Goal: Complete application form

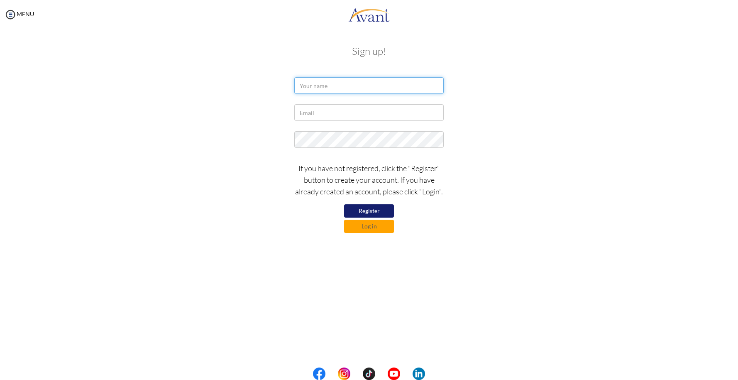
click at [342, 90] on input "text" at bounding box center [368, 85] width 149 height 17
type input "d"
type input "Donna Marie M. Galingan"
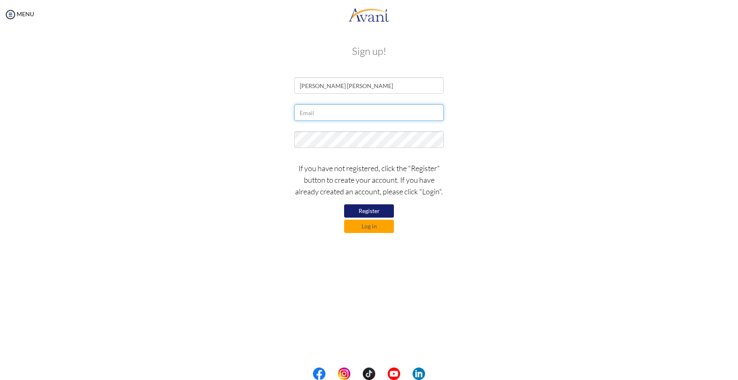
click at [315, 117] on input "text" at bounding box center [368, 112] width 149 height 17
type input "mariedonnamg@yahoo.com"
click at [253, 134] on div at bounding box center [368, 141] width 485 height 21
click at [364, 210] on button "Register" at bounding box center [369, 210] width 50 height 13
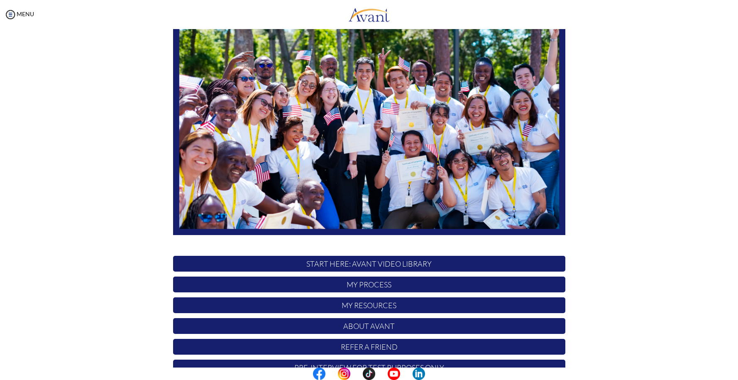
scroll to position [81, 0]
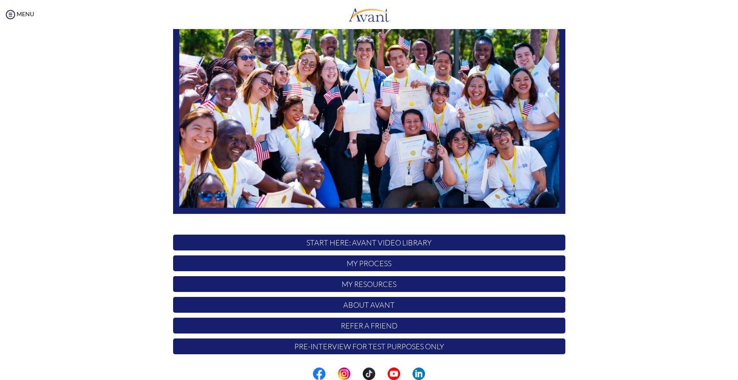
click at [446, 244] on p "START HERE: Avant Video Library" at bounding box center [369, 242] width 392 height 16
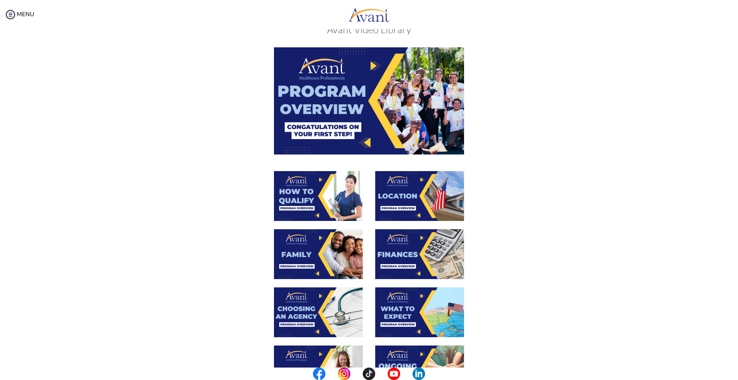
scroll to position [41, 0]
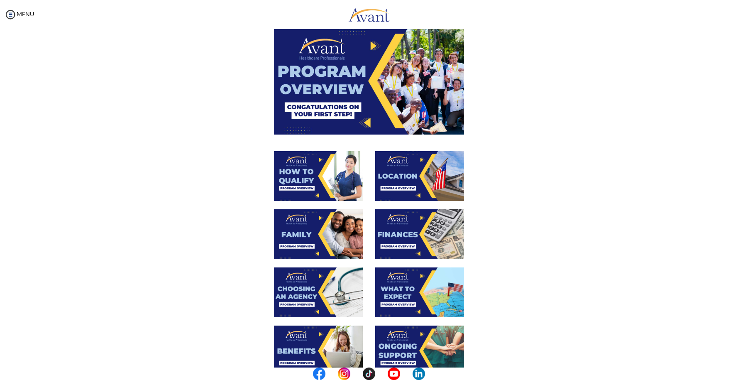
click at [303, 187] on img at bounding box center [318, 176] width 89 height 50
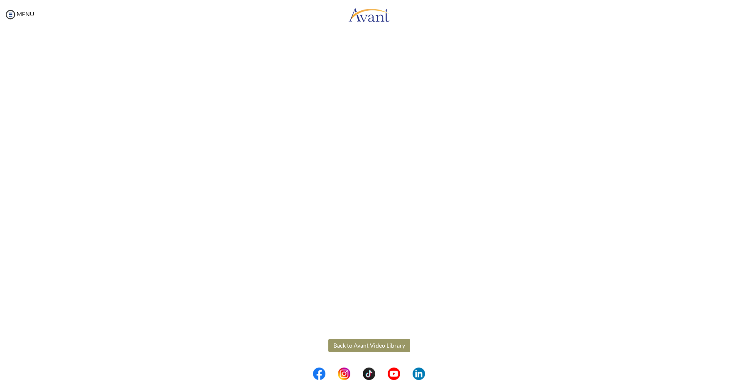
scroll to position [0, 0]
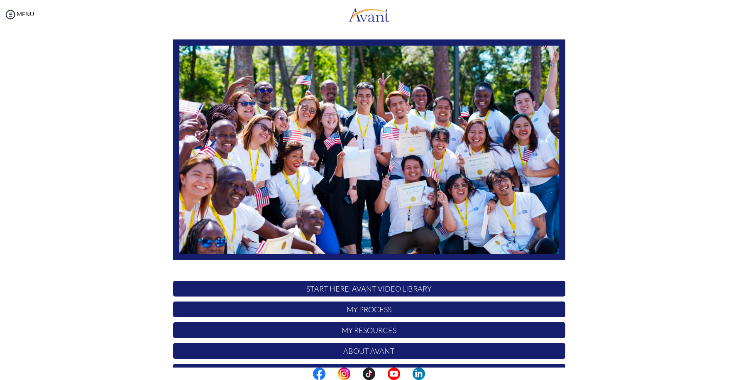
scroll to position [81, 0]
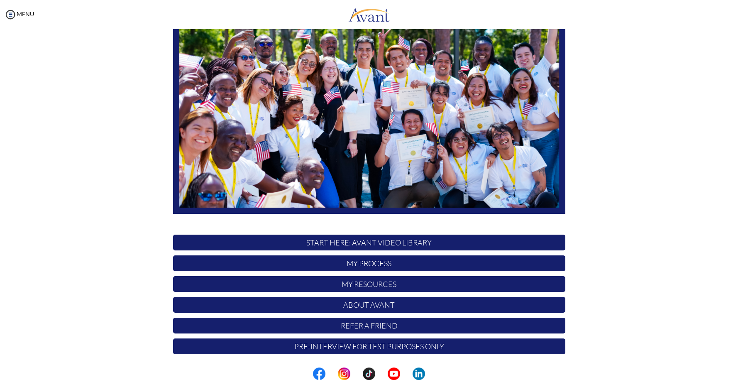
click at [364, 346] on p "Pre-Interview for test purposes only" at bounding box center [369, 346] width 392 height 16
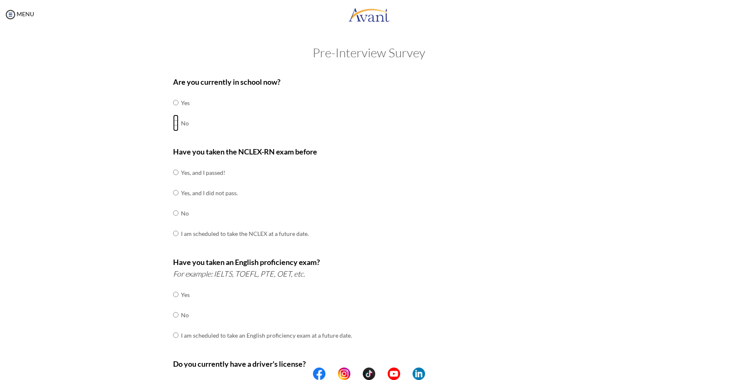
click at [173, 122] on input "radio" at bounding box center [175, 123] width 5 height 17
radio input "true"
click at [173, 172] on input "radio" at bounding box center [175, 172] width 5 height 17
radio input "true"
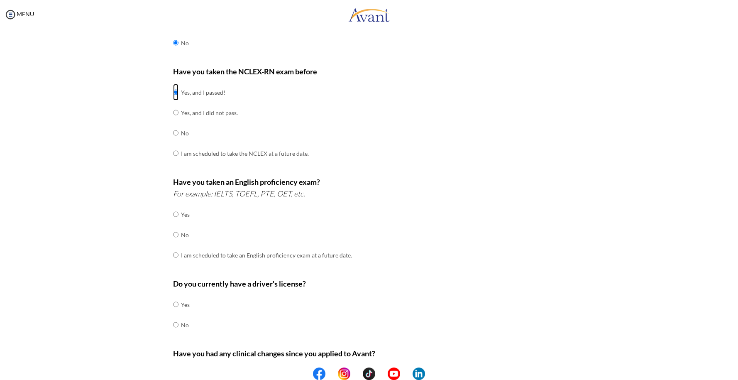
scroll to position [83, 0]
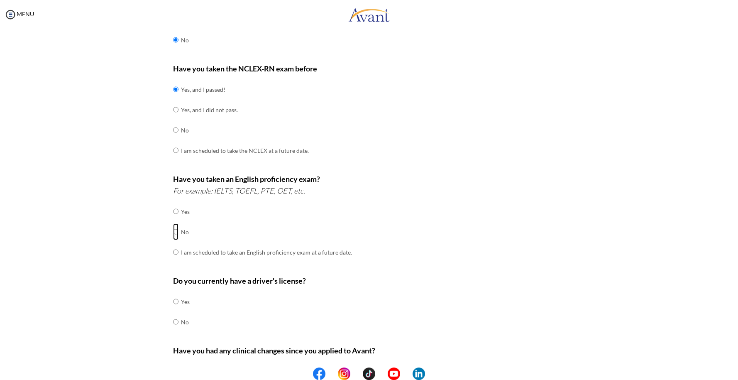
click at [173, 232] on input "radio" at bounding box center [175, 231] width 5 height 17
radio input "true"
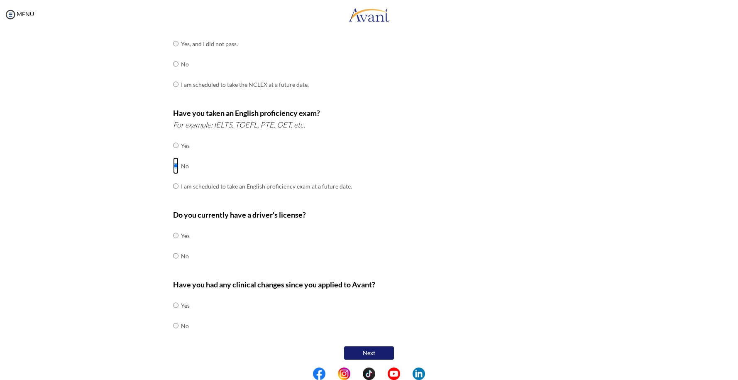
scroll to position [151, 0]
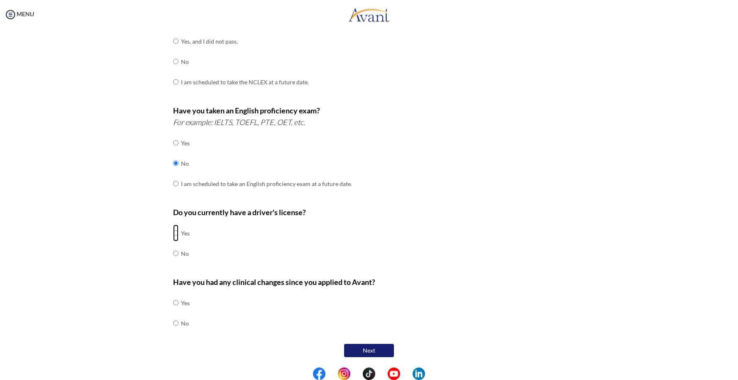
click at [173, 232] on input "radio" at bounding box center [175, 232] width 5 height 17
radio input "true"
click at [173, 324] on input "radio" at bounding box center [175, 322] width 5 height 17
radio input "true"
click at [378, 351] on button "Next" at bounding box center [369, 350] width 50 height 13
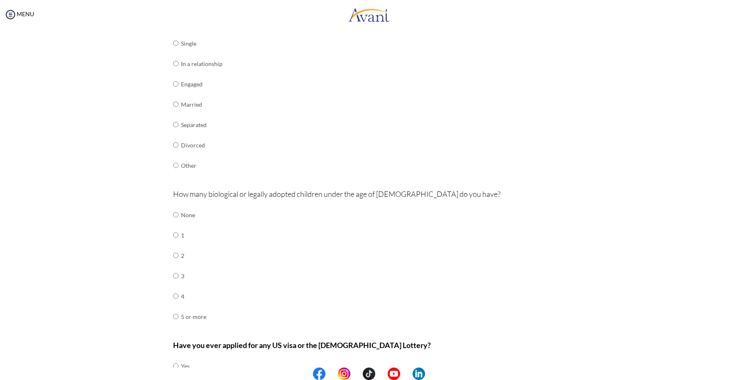
scroll to position [124, 0]
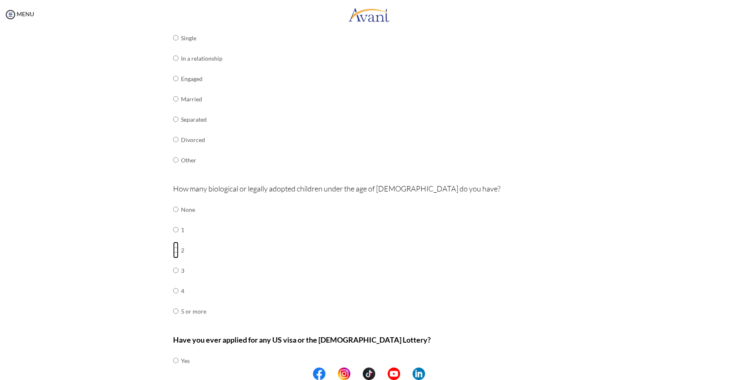
click at [173, 251] on input "radio" at bounding box center [175, 249] width 5 height 17
radio input "true"
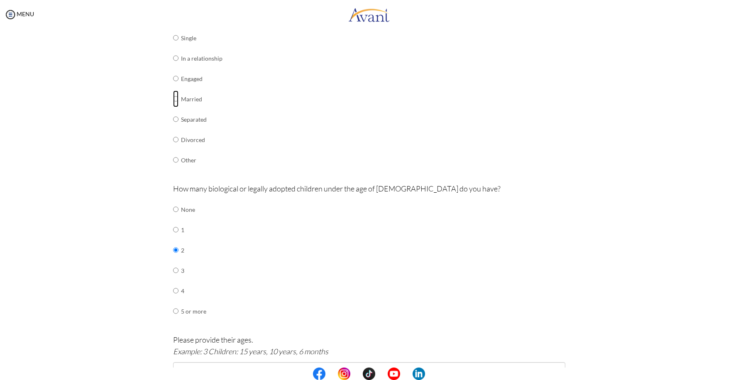
click at [173, 98] on input "radio" at bounding box center [175, 98] width 5 height 17
radio input "true"
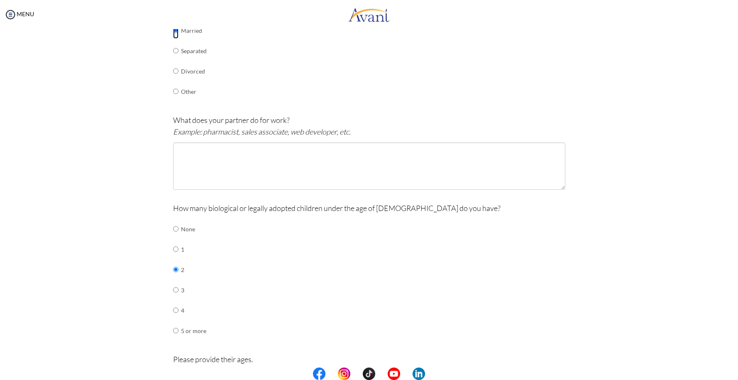
scroll to position [207, 0]
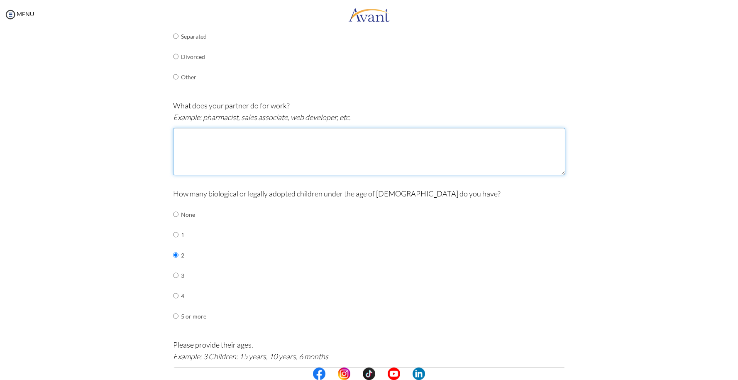
click at [329, 144] on textarea at bounding box center [369, 151] width 392 height 47
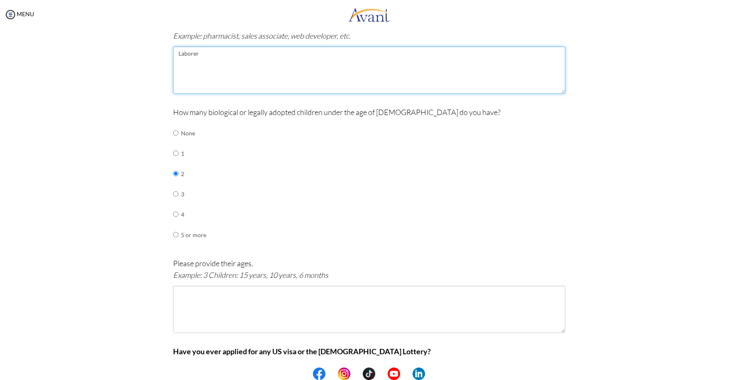
scroll to position [290, 0]
type textarea "Laborer"
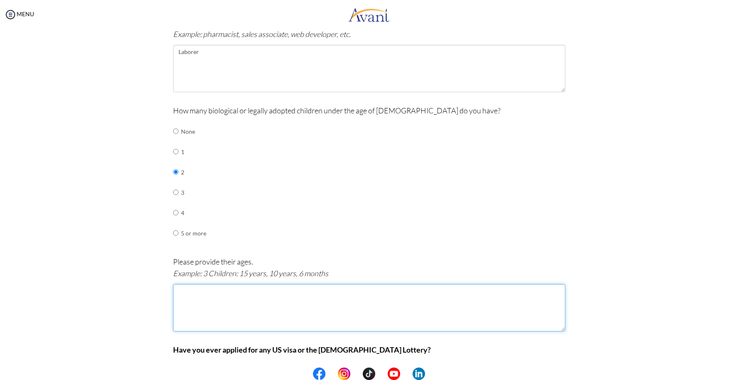
click at [244, 303] on textarea at bounding box center [369, 307] width 392 height 47
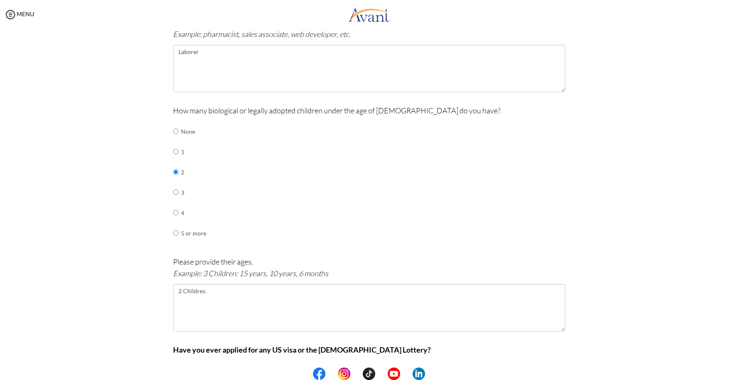
click at [0, 0] on div at bounding box center [0, 0] width 0 height 0
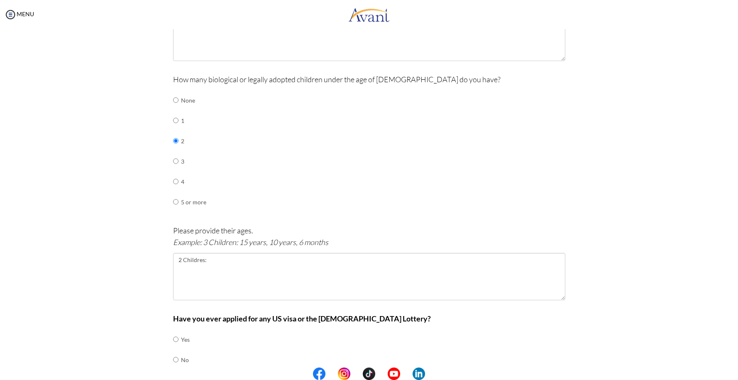
scroll to position [358, 0]
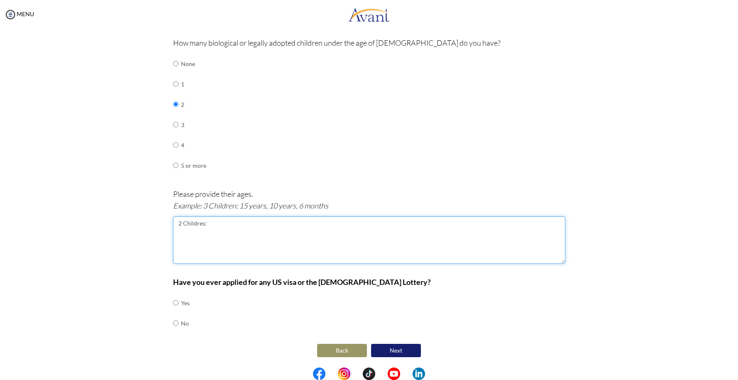
click at [239, 223] on textarea "2 Childres:" at bounding box center [369, 239] width 392 height 47
type textarea "2 Children: 23 years, 14 years"
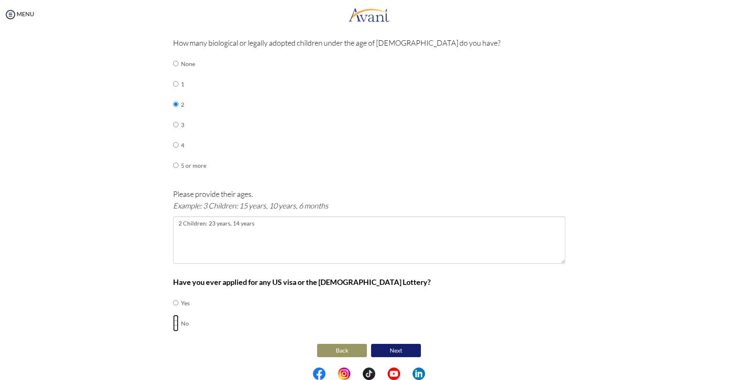
click at [173, 322] on input "radio" at bounding box center [175, 322] width 5 height 17
radio input "true"
click at [398, 349] on button "Next" at bounding box center [396, 351] width 50 height 14
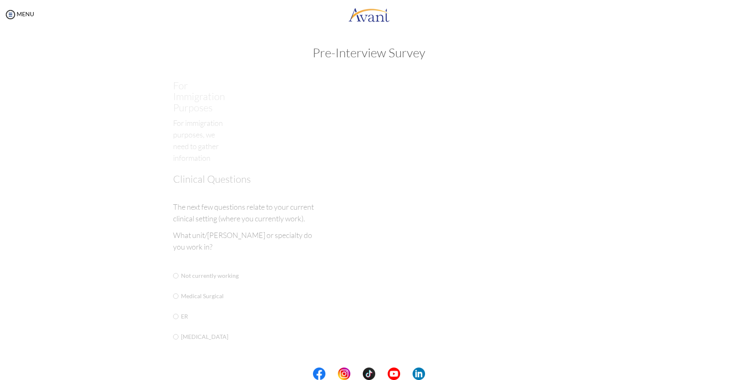
scroll to position [0, 0]
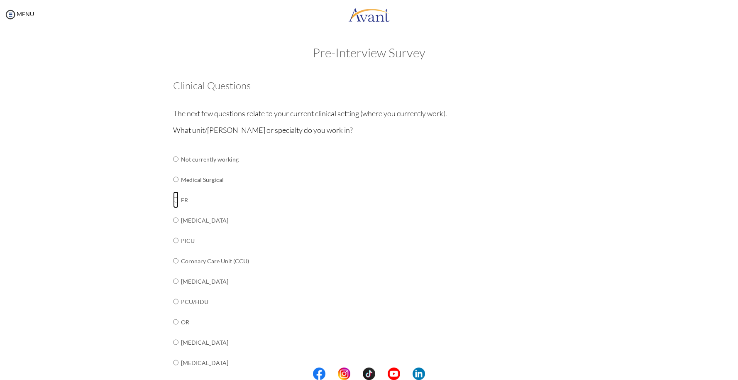
click at [173, 197] on input "radio" at bounding box center [175, 199] width 5 height 17
radio input "true"
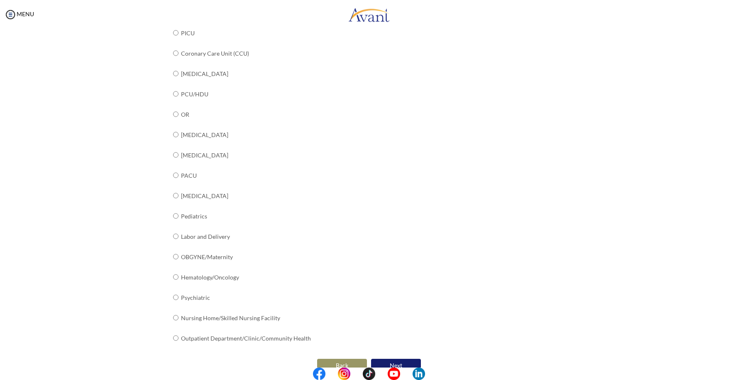
scroll to position [222, 0]
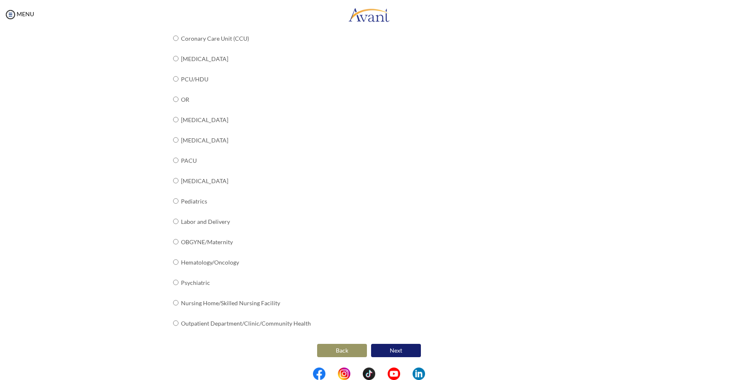
click at [397, 350] on button "Next" at bounding box center [396, 350] width 50 height 13
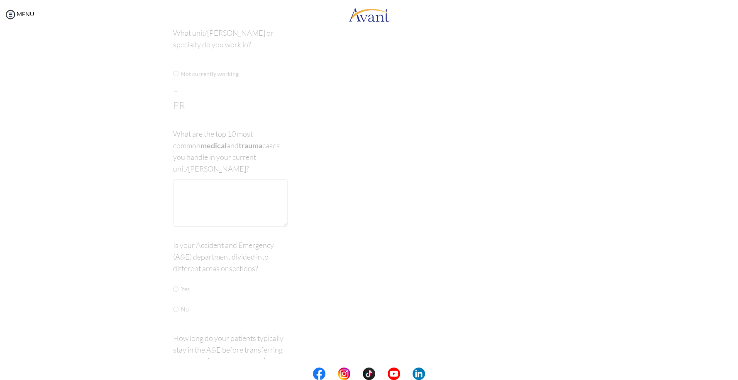
scroll to position [17, 0]
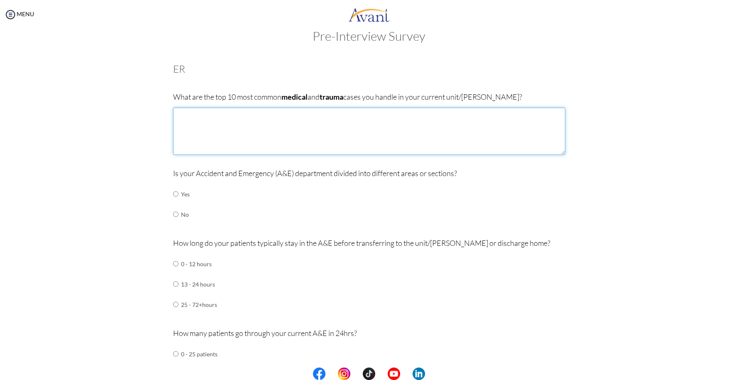
click at [280, 132] on textarea at bounding box center [369, 130] width 392 height 47
click at [180, 115] on textarea "1. Gunshot wound 2. Stab wound 3. Road crash incidents 4." at bounding box center [369, 130] width 392 height 47
click at [183, 117] on textarea "1. Gunshot wound 2. Stab wound 3. Road crash incidents 4." at bounding box center [369, 130] width 392 height 47
click at [177, 122] on textarea "1. Dead on arrival patients Gunshot wound 2. Stab wound 3. Road crash incidents…" at bounding box center [369, 130] width 392 height 47
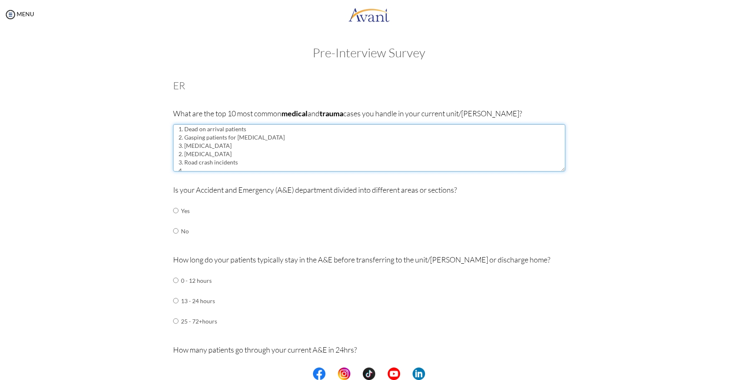
scroll to position [0, 0]
click at [181, 158] on textarea "1. Dead on arrival patients 2. Gasping patients for intubation 3. Stroke patien…" at bounding box center [369, 147] width 392 height 47
click at [272, 157] on textarea "1. Dead on arrival patients 2. Gasping patients for intubation 3. Stroke patien…" at bounding box center [369, 147] width 392 height 47
click at [176, 165] on textarea "1. Dead on arrival patients 2. Gasping patients for intubation 3. Stroke patien…" at bounding box center [369, 147] width 392 height 47
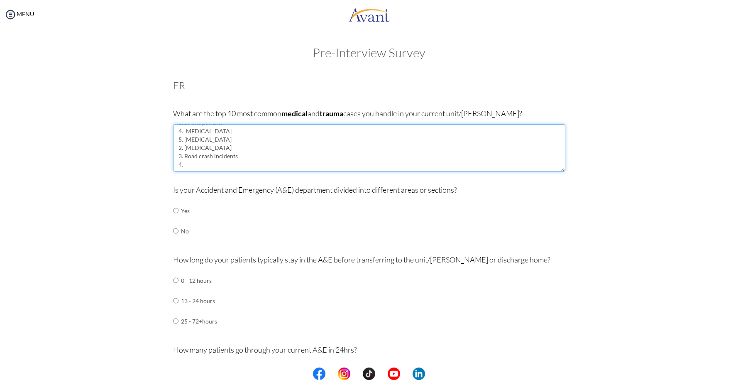
click at [180, 149] on textarea "1. Dead on arrival patients 2. Gasping patients for intubation 3. Stroke patien…" at bounding box center [369, 147] width 392 height 47
click at [180, 156] on textarea "1. Dead on arrival patients 2. Gasping patients for intubation 3. Stroke patien…" at bounding box center [369, 147] width 392 height 47
click at [185, 166] on textarea "1. Dead on arrival patients 2. Gasping patients for intubation 3. Stroke patien…" at bounding box center [369, 147] width 392 height 47
type textarea "1. Dead on arrival patients 2. Gasping patients for [MEDICAL_DATA] 3. Stroke pa…"
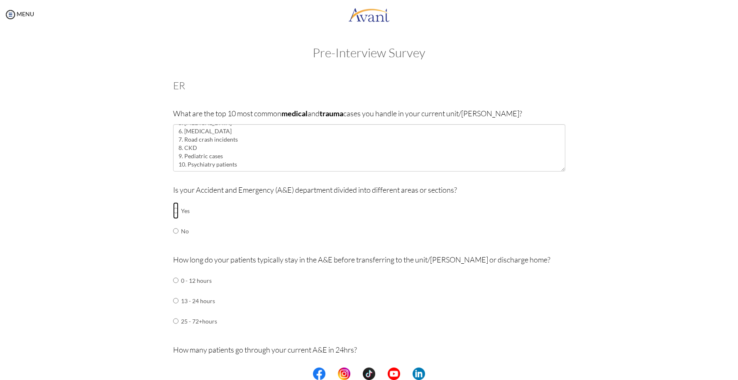
click at [173, 211] on input "radio" at bounding box center [175, 210] width 5 height 17
radio input "true"
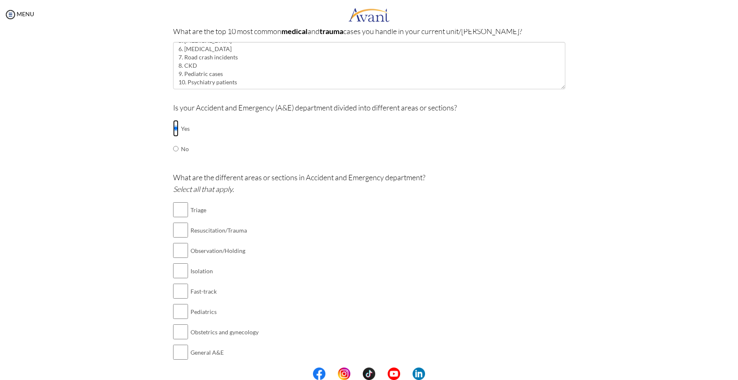
scroll to position [83, 0]
click at [181, 207] on input "checkbox" at bounding box center [180, 208] width 15 height 17
checkbox input "true"
click at [178, 224] on input "checkbox" at bounding box center [180, 229] width 15 height 17
checkbox input "true"
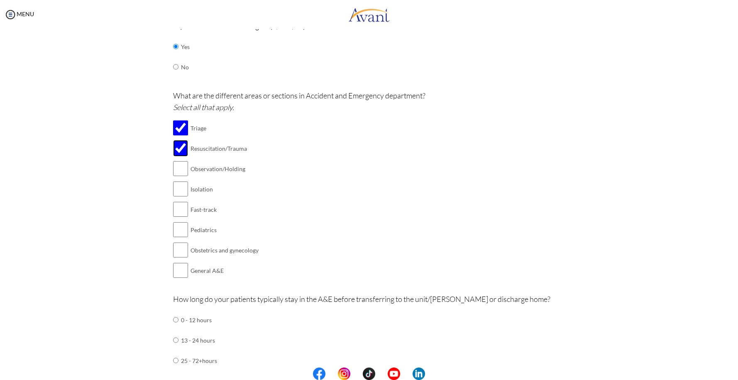
scroll to position [166, 0]
click at [179, 184] on input "checkbox" at bounding box center [180, 186] width 15 height 17
checkbox input "true"
click at [179, 230] on input "checkbox" at bounding box center [180, 227] width 15 height 17
checkbox input "true"
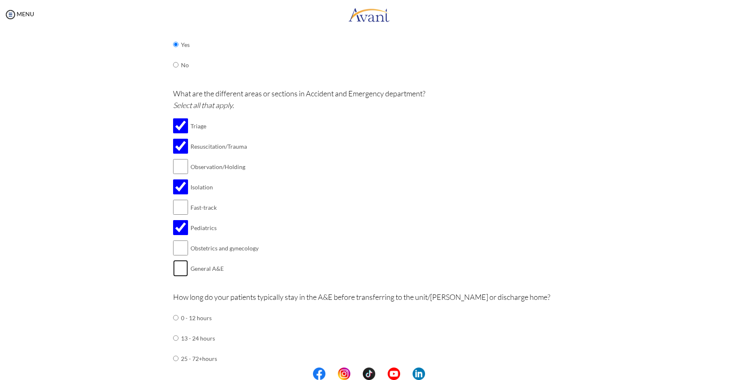
click at [178, 272] on input "checkbox" at bounding box center [180, 268] width 15 height 17
checkbox input "true"
click at [181, 209] on input "checkbox" at bounding box center [180, 207] width 15 height 17
checkbox input "true"
click at [182, 167] on input "checkbox" at bounding box center [180, 166] width 15 height 17
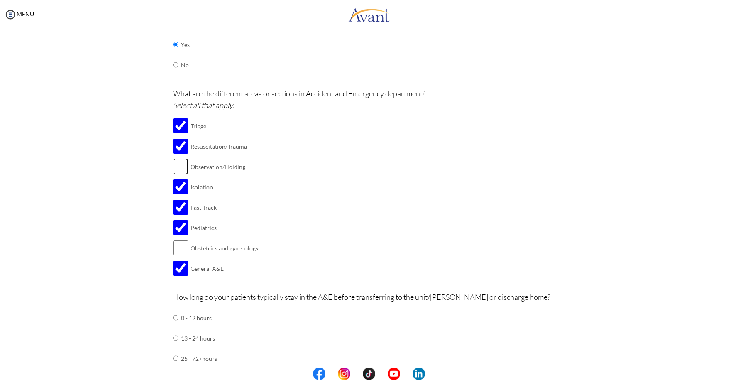
checkbox input "true"
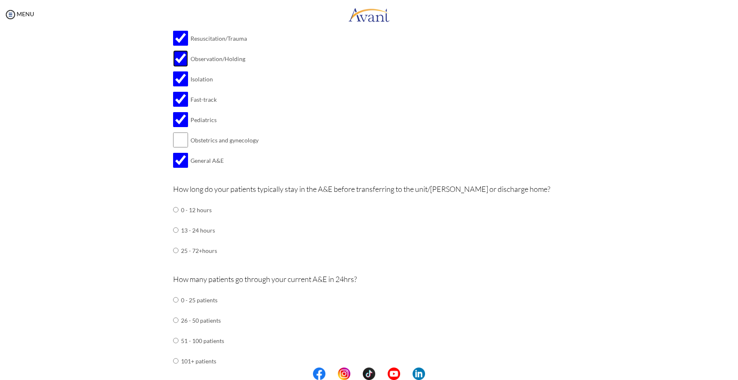
scroll to position [290, 0]
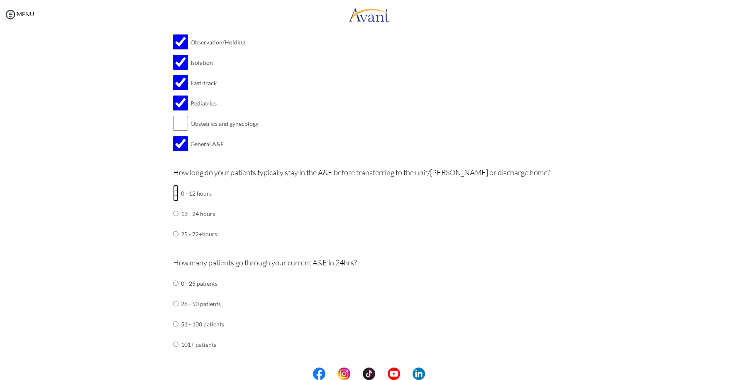
click at [173, 193] on input "radio" at bounding box center [175, 193] width 5 height 17
radio input "true"
click at [173, 344] on input "radio" at bounding box center [175, 344] width 5 height 17
radio input "true"
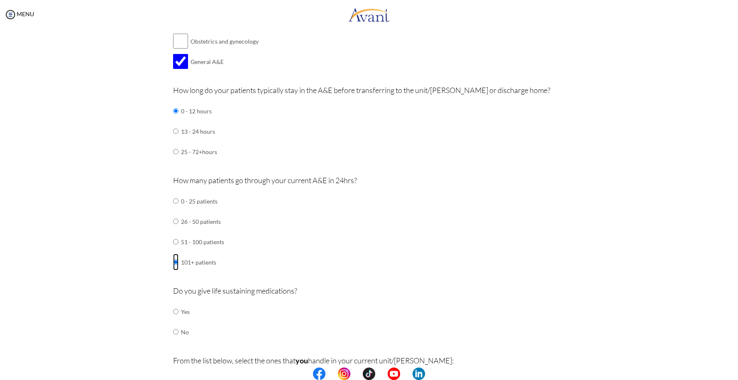
scroll to position [373, 0]
click at [173, 310] on input "radio" at bounding box center [175, 310] width 5 height 17
radio input "true"
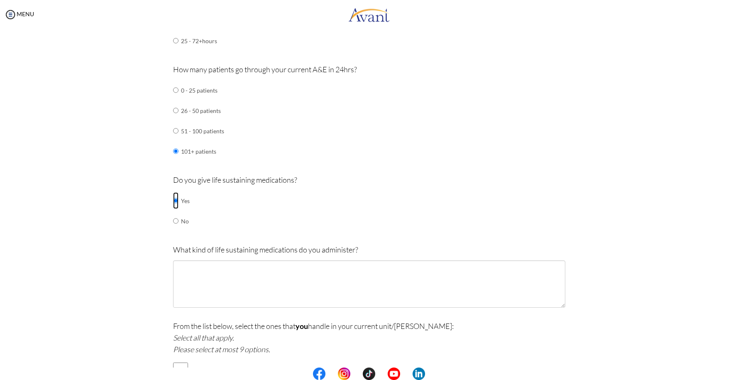
scroll to position [498, 0]
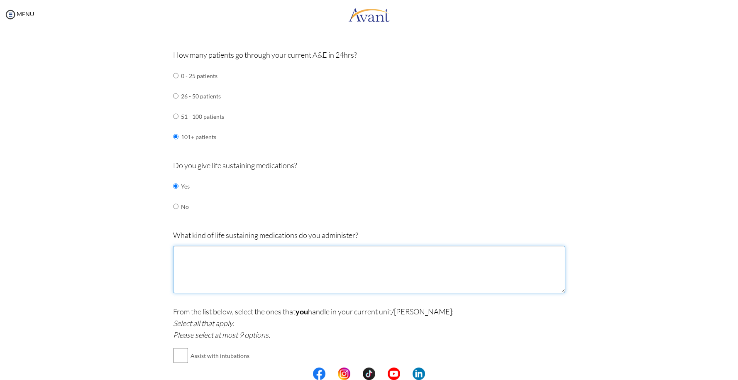
click at [301, 256] on textarea at bounding box center [369, 269] width 392 height 47
click at [208, 254] on textarea "Epinephrine, Inotropes: Nor-epinephrine, dobutamine, dopamine" at bounding box center [369, 269] width 392 height 47
click at [216, 254] on textarea "Epinephrine, Inotropes: Nor-epinephrine, dobutamine, dopamine" at bounding box center [369, 269] width 392 height 47
click at [236, 283] on textarea "Epinephrine Atropine Adenosine Inotropes: Nor-epinephrine, dobutamine, dopamine" at bounding box center [369, 269] width 392 height 47
click at [316, 281] on textarea "Epinephrine Atropine Adenosine Inotropes: Nor-epinephrine, dobutamine, dopamine" at bounding box center [369, 269] width 392 height 47
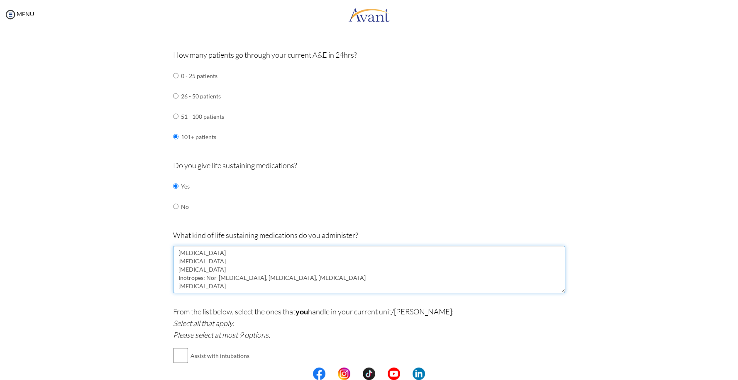
scroll to position [5, 0]
click at [229, 260] on textarea "Epinephrine Atropine Adenosine Inotropes: Nor-epinephrine, dobutamine, dopamine…" at bounding box center [369, 269] width 392 height 47
click at [210, 259] on textarea "Epinephrine Atropine Adenosine Inotropes: Nor-epinephrine, dobutamine, dopamine…" at bounding box center [369, 269] width 392 height 47
click at [204, 279] on textarea "Epinephrine Atropine Amiodarone Adenosine Inotropes: Nor-epinephrine, dobutamin…" at bounding box center [369, 269] width 392 height 47
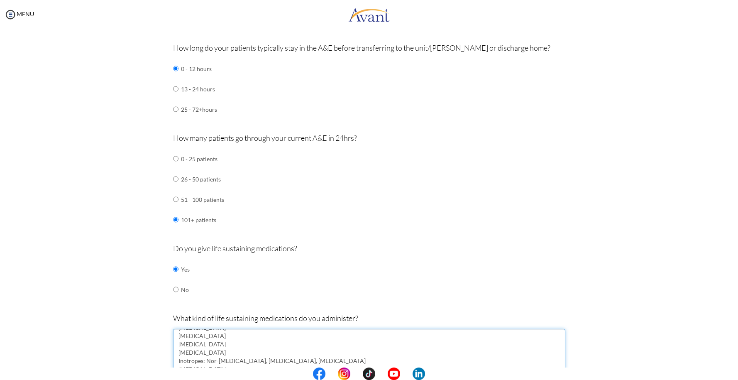
scroll to position [0, 0]
drag, startPoint x: 175, startPoint y: 335, endPoint x: 212, endPoint y: 338, distance: 36.6
click at [212, 338] on textarea "Epinephrine Atropine Amiodarone Adenosine Inotropes: Nor-epinephrine, dobutamin…" at bounding box center [369, 352] width 392 height 47
drag, startPoint x: 207, startPoint y: 357, endPoint x: 175, endPoint y: 360, distance: 31.7
click at [175, 360] on textarea "Adenosine Atropine Amiodarone Adenosine Inotropes: Nor-epinephrine, dobutamine,…" at bounding box center [369, 352] width 392 height 47
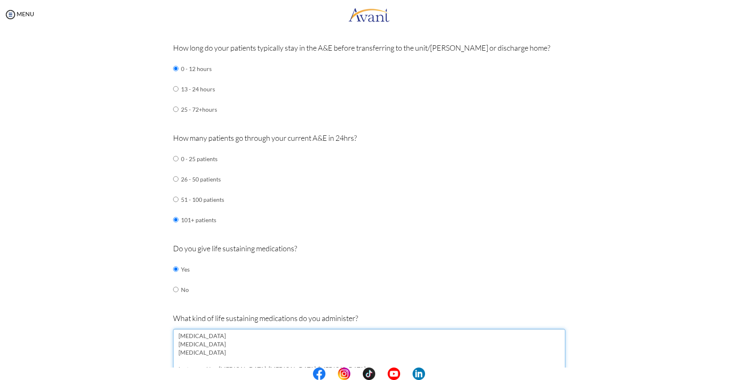
drag, startPoint x: 200, startPoint y: 344, endPoint x: 158, endPoint y: 349, distance: 41.7
click at [158, 349] on div "Are you currently in school now? Yes No Have you taken the NCLEX-RN exam before…" at bounding box center [368, 254] width 485 height 1195
click at [215, 346] on textarea "Adenosine Amiodarone Inotropes: Nor-epinephrine, dobutamine, dopamine Insulin" at bounding box center [369, 352] width 392 height 47
click at [195, 360] on textarea "Adenosine Amiodarone Atropine Inotropes: Nor-epinephrine, dobutamine, dopamine …" at bounding box center [369, 352] width 392 height 47
click at [206, 339] on textarea "Adenosine Amiodarone Atropine Epinephrine Inotropes: Nor-epinephrine, dobutamin…" at bounding box center [369, 352] width 392 height 47
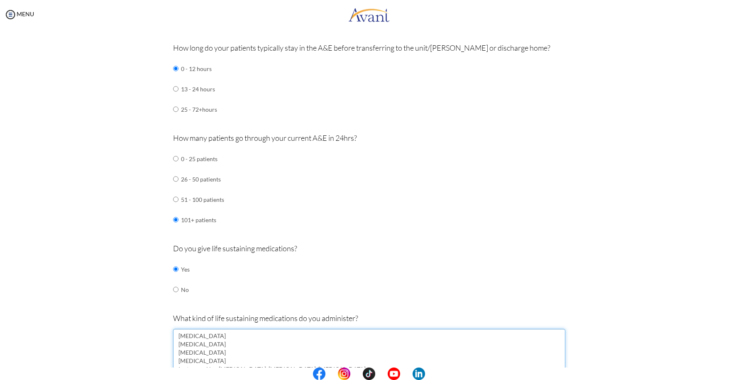
click at [208, 345] on textarea "Adenosine Amiodarone Atropine Epinephrine Inotropes: Nor-epinephrine, dobutamin…" at bounding box center [369, 352] width 392 height 47
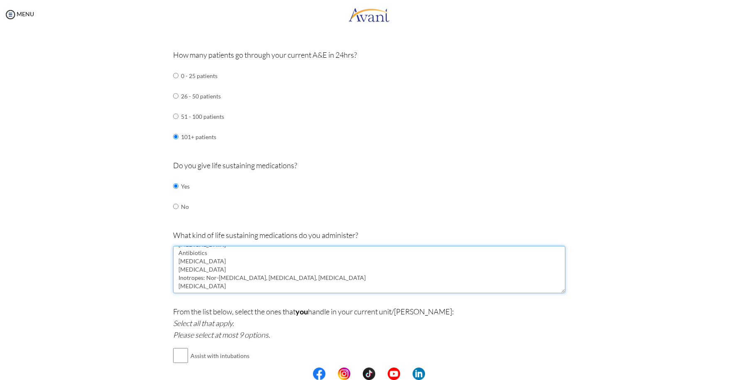
scroll to position [33, 0]
click at [214, 273] on textarea "Adenosine Amiodarone Antibiotics Atropine Epinephrine Inotropes: Nor-epinephrin…" at bounding box center [369, 269] width 392 height 47
click at [210, 269] on textarea "Adenosine Amiodarone Antibiotics Atropine Epinephrine Inotropes: Nor-epinephrin…" at bounding box center [369, 269] width 392 height 47
click at [216, 284] on textarea "Adenosine Amiodarone Antibiotics Antihypertensive Drugs Atropine Epinephrine In…" at bounding box center [369, 269] width 392 height 47
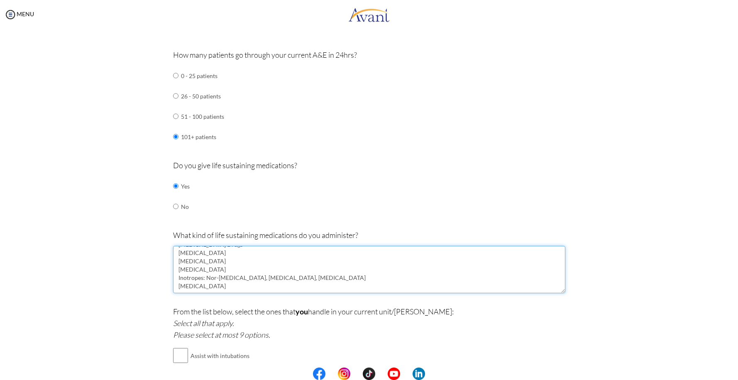
scroll to position [50, 0]
click at [208, 280] on textarea "Adenosine Amiodarone Antibiotics Antihypertensive Drugs Atropine Bronchodilator…" at bounding box center [369, 269] width 392 height 47
click at [203, 280] on textarea "Adenosine Amiodarone Antibiotics Antihypertensive Drugs Atropine Bronchodilator…" at bounding box center [369, 269] width 392 height 47
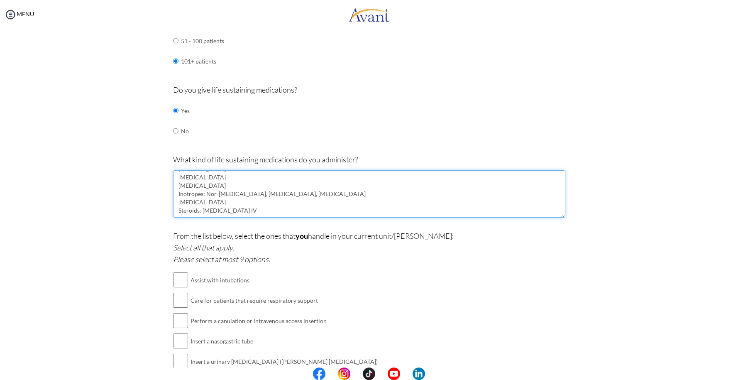
scroll to position [581, 0]
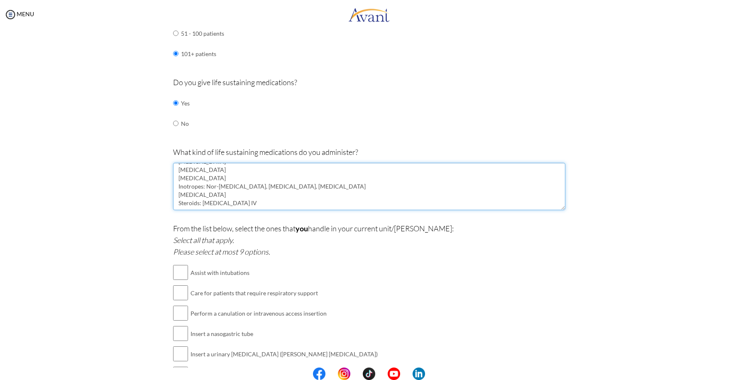
type textarea "[MEDICAL_DATA] [MEDICAL_DATA] Antibiotics [MEDICAL_DATA] Drugs [MEDICAL_DATA] […"
click at [180, 272] on input "checkbox" at bounding box center [180, 272] width 15 height 17
checkbox input "true"
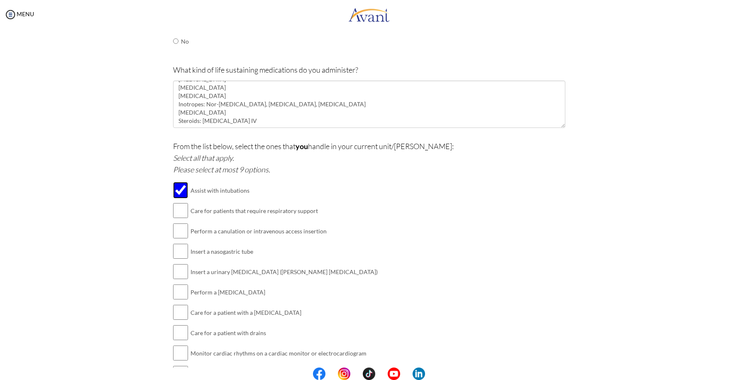
scroll to position [664, 0]
click at [181, 205] on input "checkbox" at bounding box center [180, 209] width 15 height 17
checkbox input "true"
click at [178, 224] on input "checkbox" at bounding box center [180, 230] width 15 height 17
checkbox input "true"
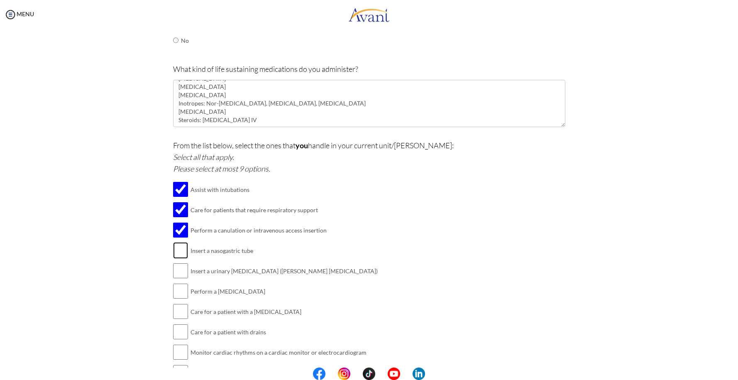
click at [177, 249] on input "checkbox" at bounding box center [180, 250] width 15 height 17
checkbox input "true"
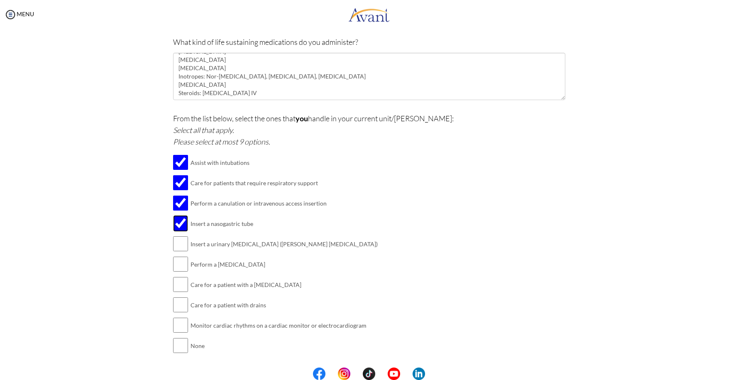
scroll to position [705, 0]
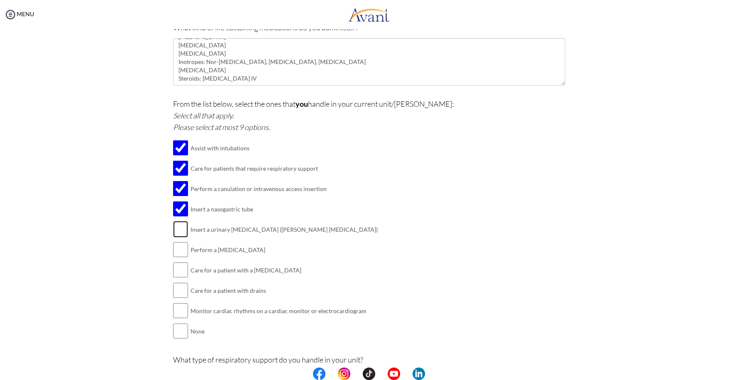
click at [176, 225] on input "checkbox" at bounding box center [180, 229] width 15 height 17
checkbox input "true"
click at [188, 250] on td at bounding box center [189, 249] width 2 height 20
click at [174, 241] on input "checkbox" at bounding box center [180, 249] width 15 height 17
checkbox input "true"
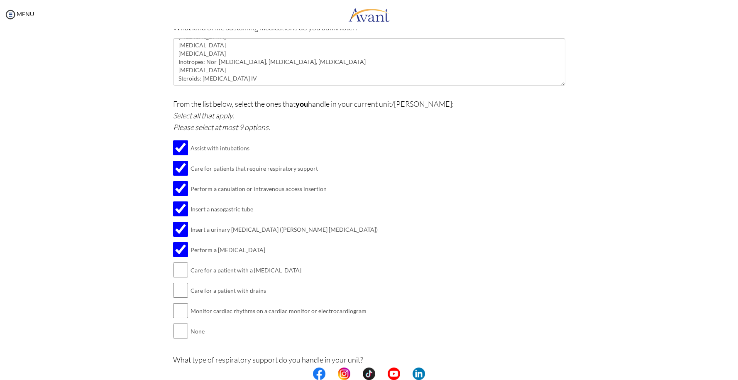
click at [179, 259] on td at bounding box center [180, 249] width 15 height 20
click at [180, 270] on input "checkbox" at bounding box center [180, 269] width 15 height 17
checkbox input "true"
click at [178, 295] on input "checkbox" at bounding box center [180, 290] width 15 height 17
checkbox input "true"
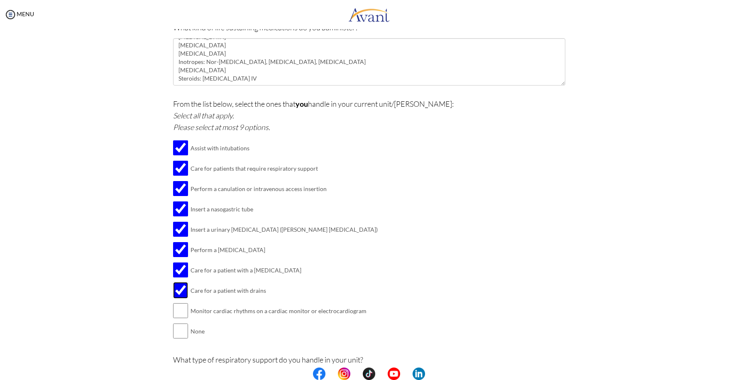
scroll to position [747, 0]
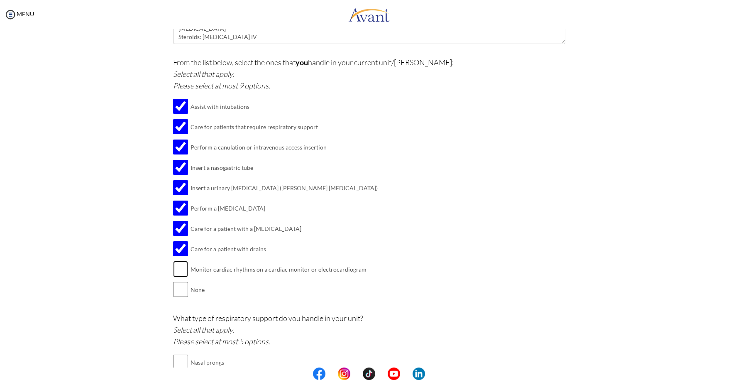
click at [178, 266] on input "checkbox" at bounding box center [180, 269] width 15 height 17
checkbox input "true"
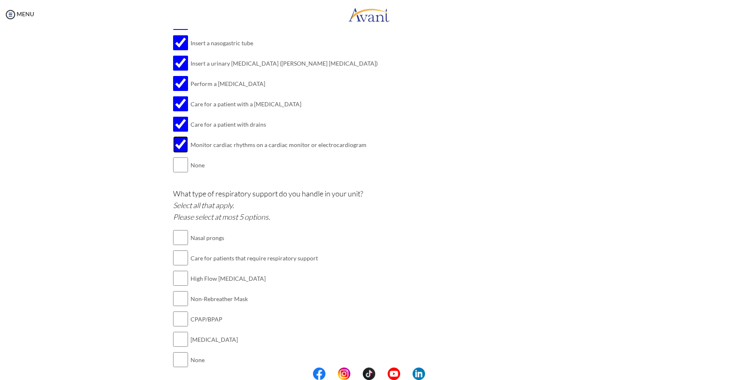
scroll to position [908, 0]
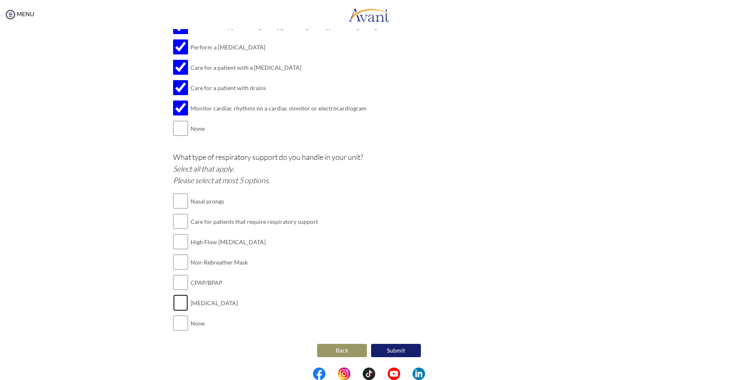
click at [181, 302] on input "checkbox" at bounding box center [180, 302] width 15 height 17
checkbox input "true"
click at [178, 220] on input "checkbox" at bounding box center [180, 221] width 15 height 17
checkbox input "true"
click at [180, 237] on input "checkbox" at bounding box center [180, 241] width 15 height 17
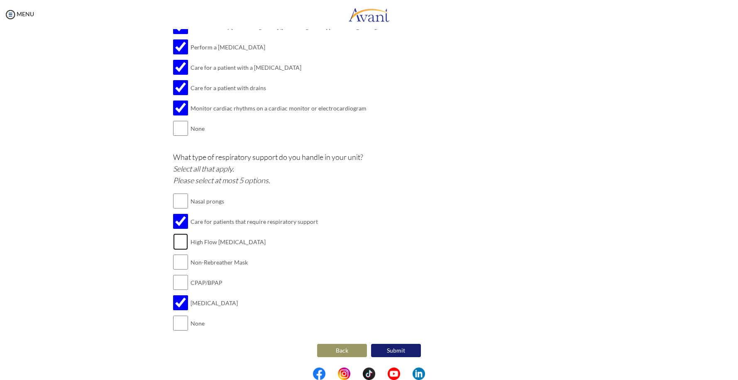
checkbox input "true"
click at [179, 266] on input "checkbox" at bounding box center [180, 261] width 15 height 17
checkbox input "true"
click at [182, 279] on input "checkbox" at bounding box center [180, 282] width 15 height 17
checkbox input "true"
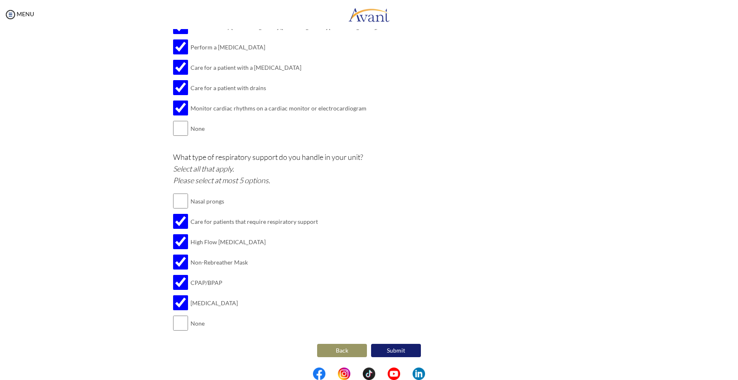
click at [395, 352] on button "Submit" at bounding box center [396, 350] width 50 height 13
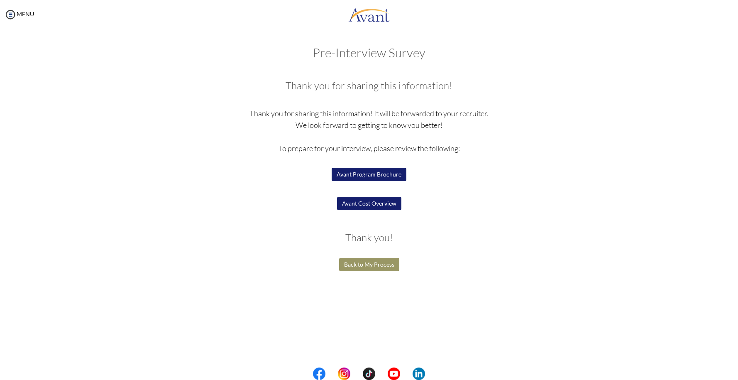
click at [370, 205] on button "Avant Cost Overview" at bounding box center [369, 203] width 64 height 13
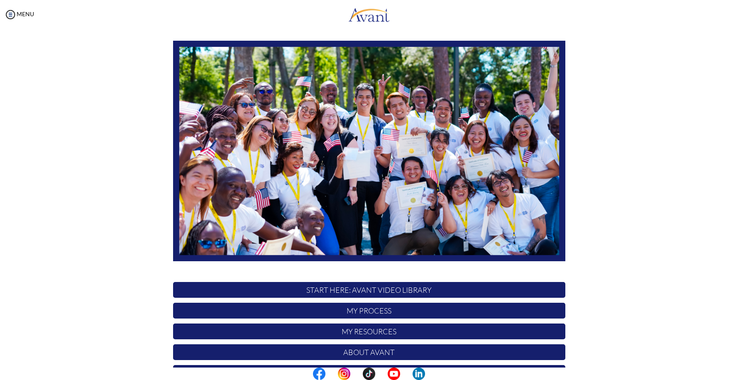
scroll to position [81, 0]
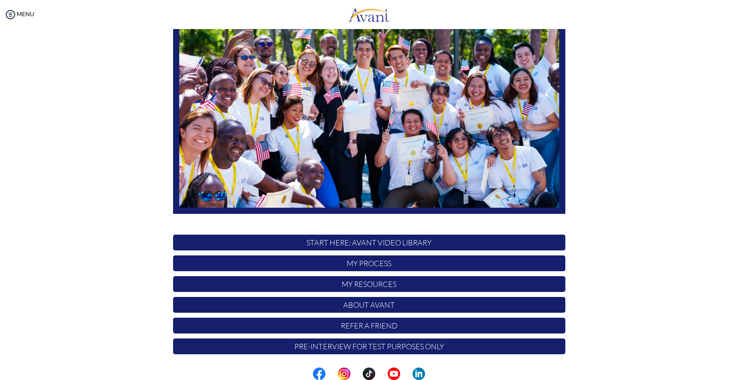
click at [360, 285] on p "My Resources" at bounding box center [369, 284] width 392 height 16
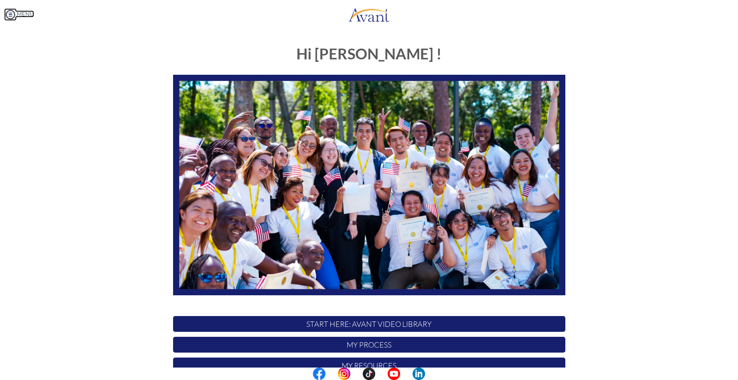
click at [8, 11] on img at bounding box center [10, 14] width 12 height 12
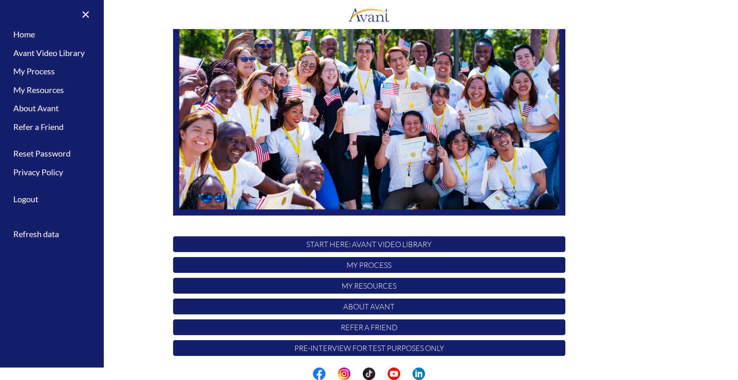
scroll to position [81, 0]
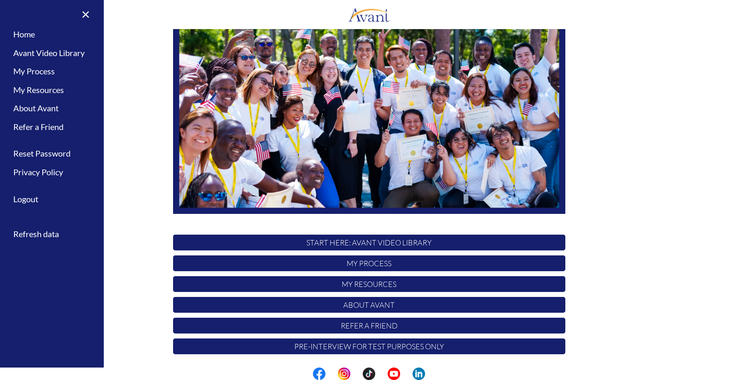
click at [374, 259] on p "My Process" at bounding box center [369, 263] width 392 height 16
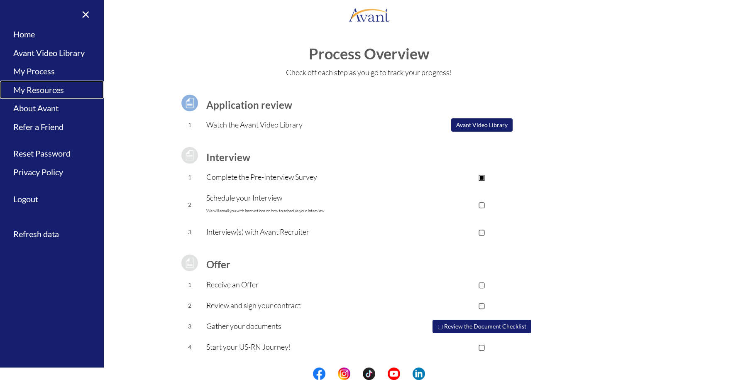
click at [56, 92] on link "My Resources" at bounding box center [52, 89] width 104 height 19
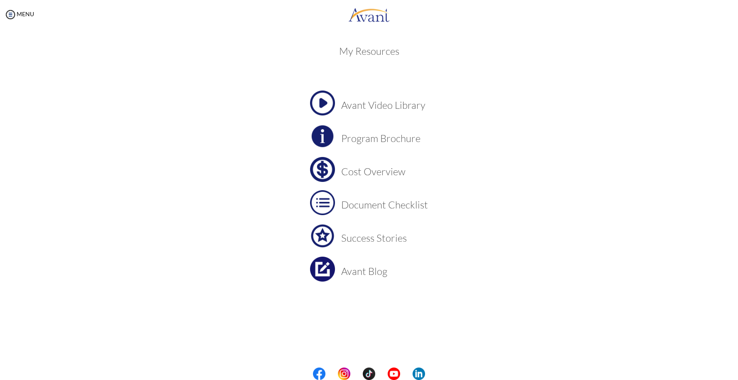
click at [359, 171] on h3 "Cost Overview" at bounding box center [384, 171] width 87 height 11
click at [338, 206] on td at bounding box center [338, 202] width 6 height 25
click at [320, 203] on img at bounding box center [322, 202] width 25 height 25
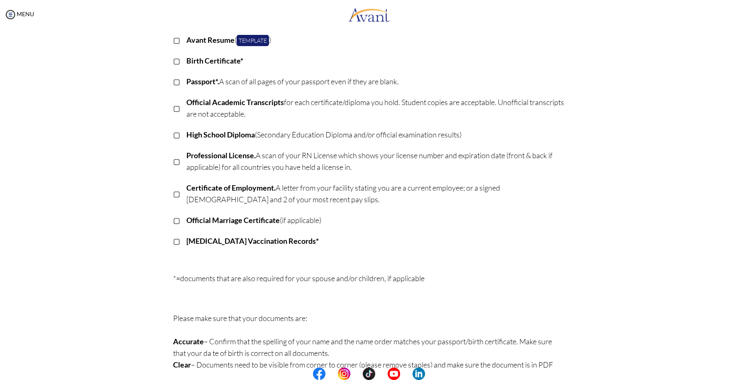
scroll to position [89, 0]
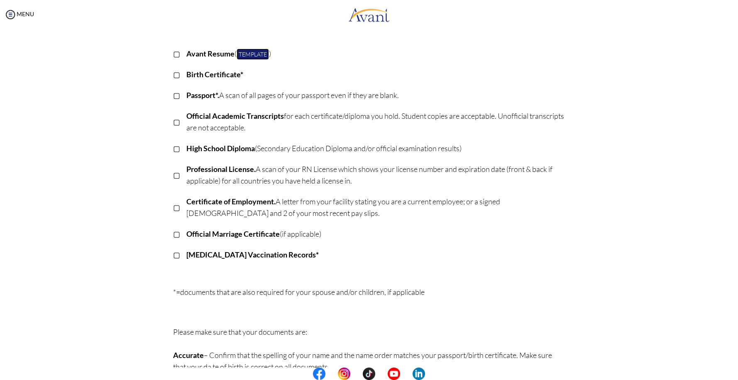
click at [252, 55] on link "Template" at bounding box center [252, 54] width 32 height 11
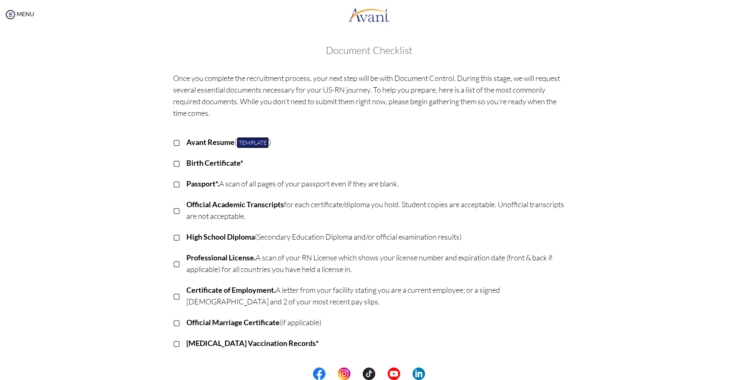
scroll to position [0, 0]
